Goal: Obtain resource: Obtain resource

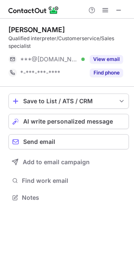
scroll to position [191, 134]
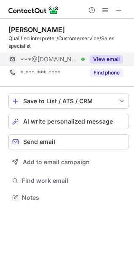
click at [110, 58] on button "View email" at bounding box center [106, 59] width 33 height 8
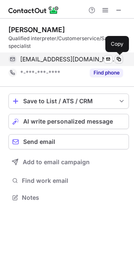
click at [116, 58] on span at bounding box center [119, 59] width 7 height 7
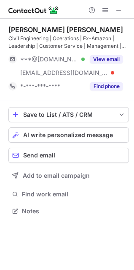
scroll to position [205, 134]
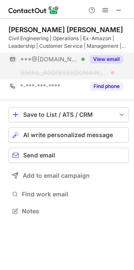
click at [112, 57] on button "View email" at bounding box center [106, 59] width 33 height 8
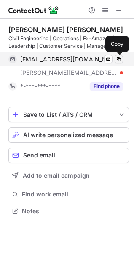
click at [116, 57] on span at bounding box center [119, 59] width 7 height 7
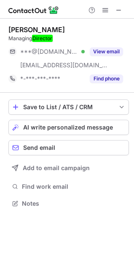
scroll to position [197, 134]
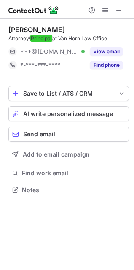
scroll to position [184, 134]
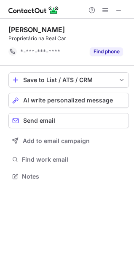
scroll to position [170, 134]
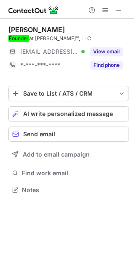
scroll to position [184, 134]
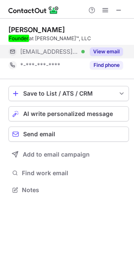
click at [108, 51] on button "View email" at bounding box center [106, 51] width 33 height 8
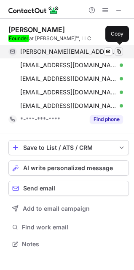
scroll to position [238, 134]
click at [120, 52] on span at bounding box center [119, 51] width 7 height 7
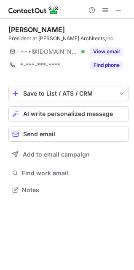
scroll to position [184, 134]
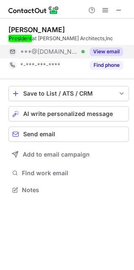
click at [112, 52] on button "View email" at bounding box center [106, 51] width 33 height 8
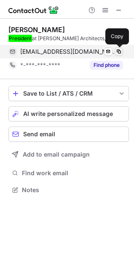
click at [120, 51] on span at bounding box center [119, 51] width 7 height 7
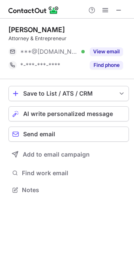
scroll to position [184, 134]
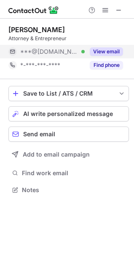
click at [114, 49] on button "View email" at bounding box center [106, 51] width 33 height 8
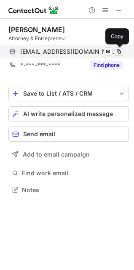
click at [119, 52] on span at bounding box center [119, 51] width 7 height 7
